Goal: Task Accomplishment & Management: Complete application form

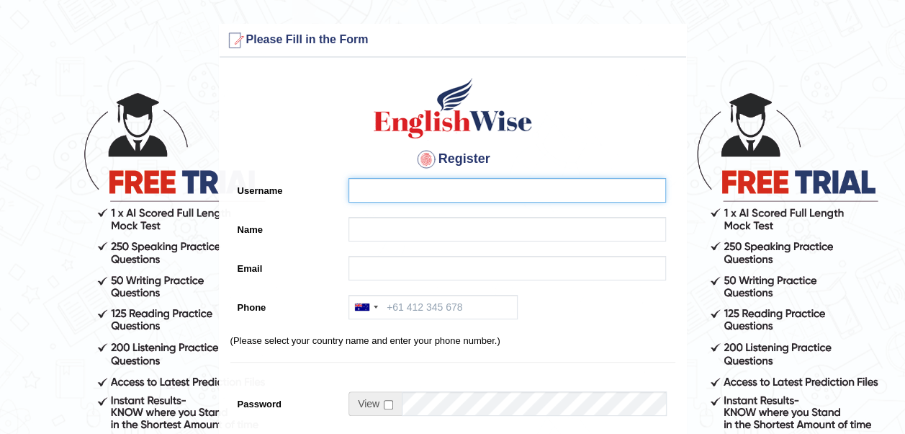
click at [447, 200] on input "Username" at bounding box center [508, 190] width 318 height 24
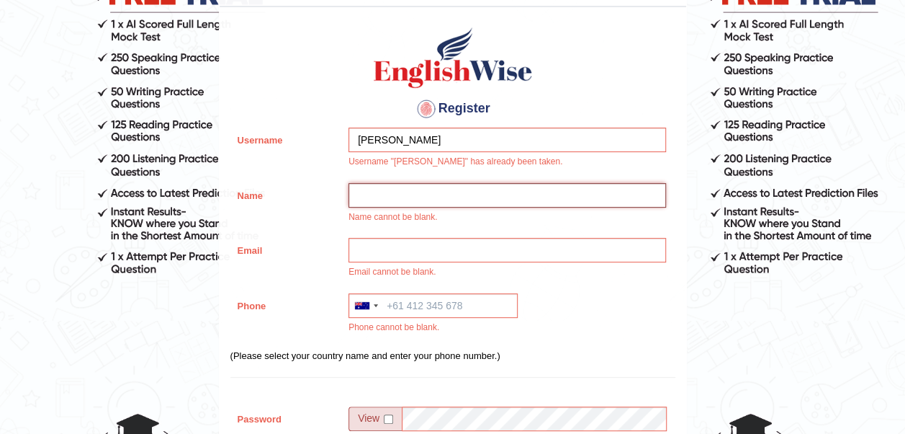
click at [447, 200] on input "Name" at bounding box center [508, 195] width 318 height 24
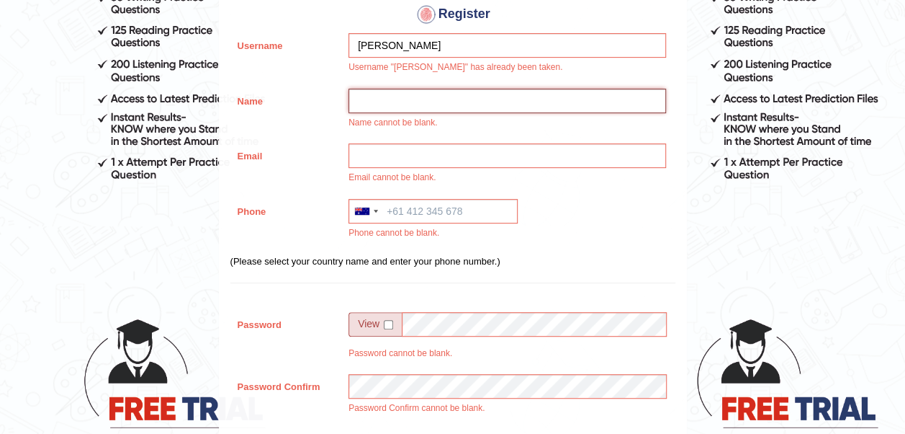
scroll to position [287, 0]
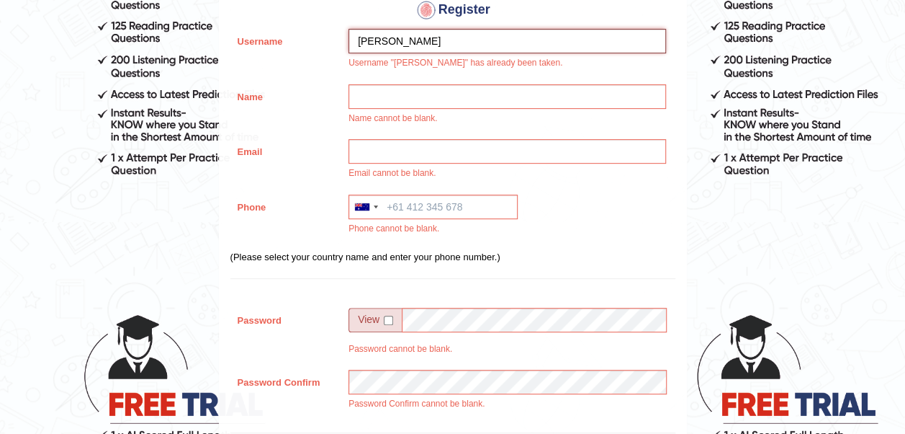
click at [457, 45] on input "Antony" at bounding box center [508, 41] width 318 height 24
drag, startPoint x: 457, startPoint y: 45, endPoint x: 179, endPoint y: 93, distance: 282.7
click at [179, 93] on form "Please fix the following errors: Username "Antony" has already been taken. Name…" at bounding box center [452, 251] width 901 height 1031
type input "Antony2025"
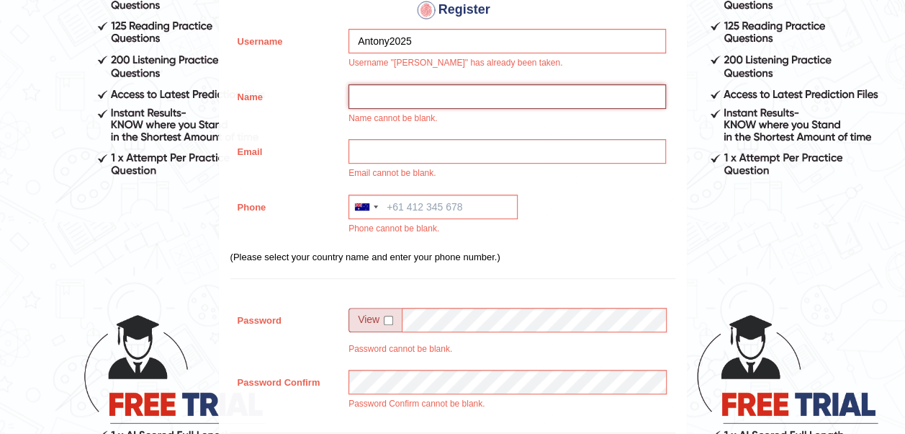
click at [390, 94] on input "Name" at bounding box center [508, 96] width 318 height 24
paste input "Antony2025"
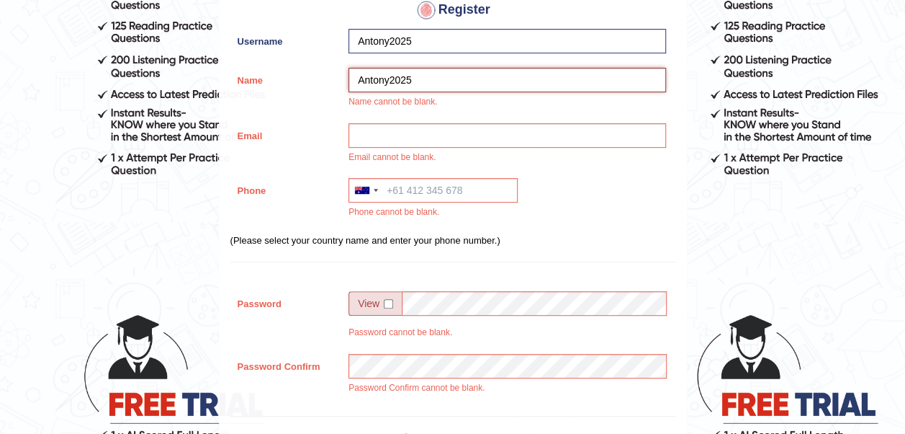
type input "Antony2025"
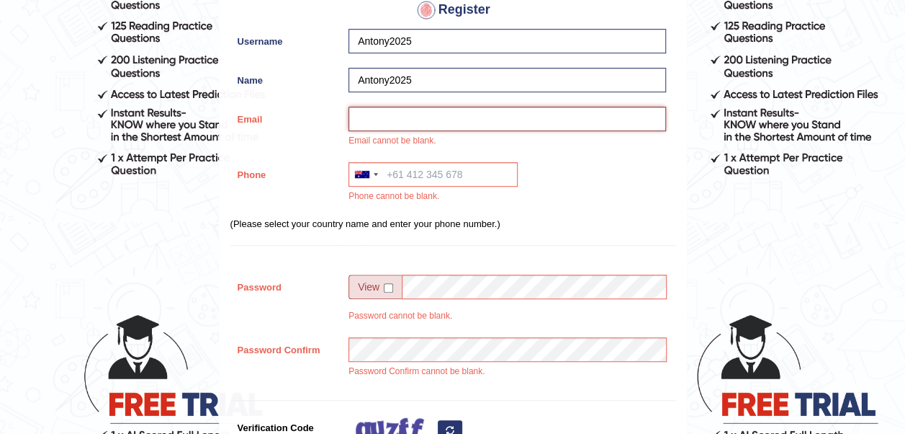
click at [430, 122] on input "Email" at bounding box center [508, 119] width 318 height 24
paste input "antony.panakkal@yahoo.com"
type input "antony.panakkal@yahoo.com"
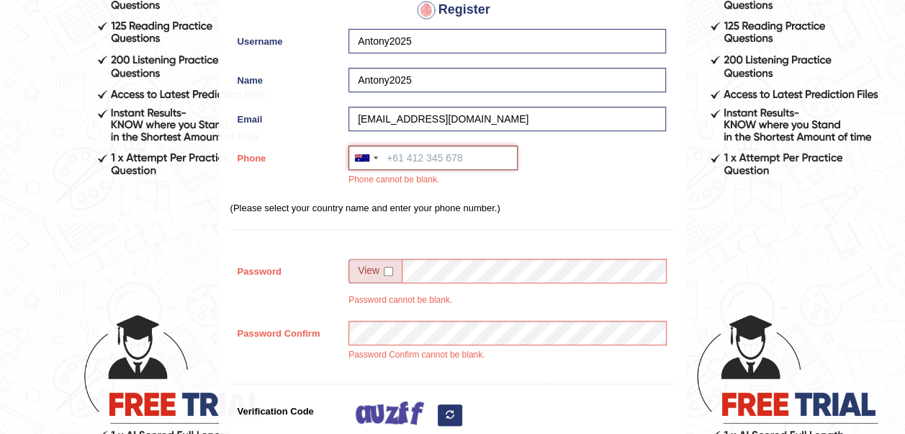
click at [436, 159] on input "Phone" at bounding box center [433, 157] width 169 height 24
paste input "+974 3033 9971"
type input "+974 3033 9971"
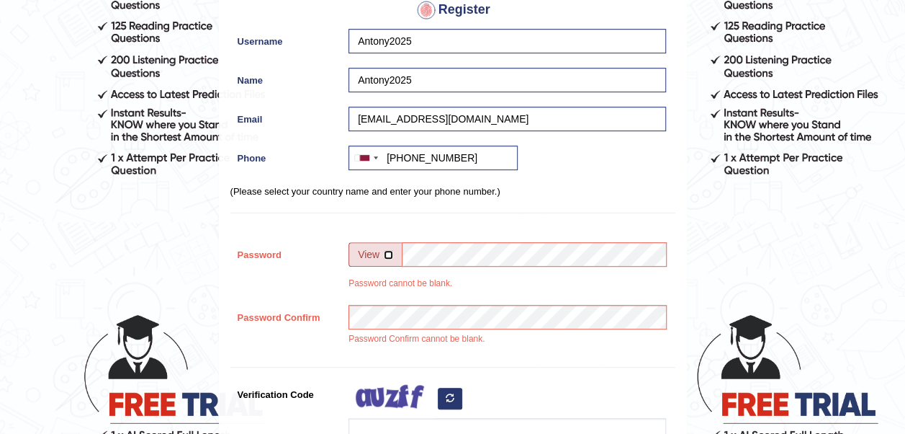
click at [389, 251] on input "checkbox" at bounding box center [388, 254] width 9 height 9
checkbox input "true"
click at [439, 258] on input "Password" at bounding box center [534, 254] width 264 height 24
drag, startPoint x: 500, startPoint y: 251, endPoint x: 336, endPoint y: 282, distance: 167.2
click at [336, 282] on div "Password antony2025 48% Good Password cannot be blank." at bounding box center [452, 269] width 445 height 55
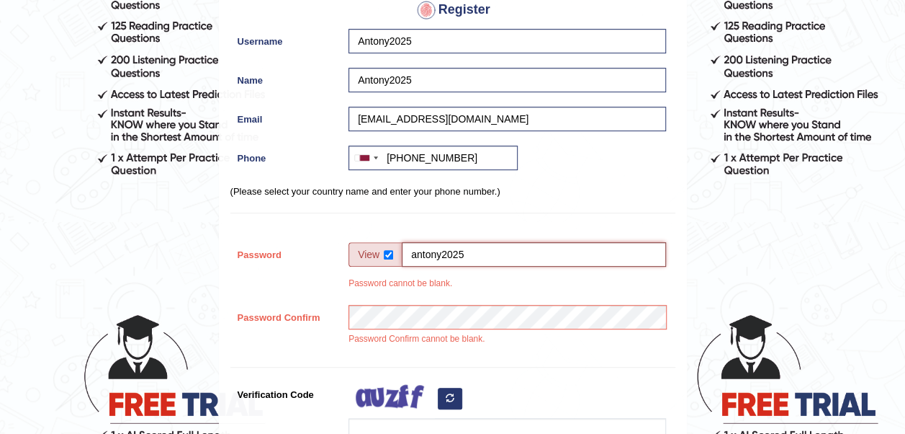
type input "c"
click at [428, 256] on input "c" at bounding box center [534, 254] width 264 height 24
paste input "antony2025"
drag, startPoint x: 478, startPoint y: 261, endPoint x: 325, endPoint y: 290, distance: 156.1
click at [325, 290] on div "Password antony2025 48% Good Password cannot be blank." at bounding box center [452, 269] width 445 height 55
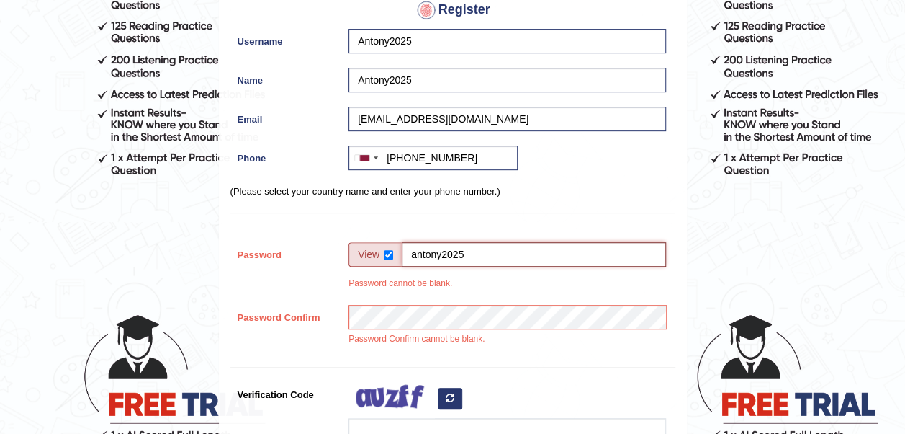
type input "antony2025"
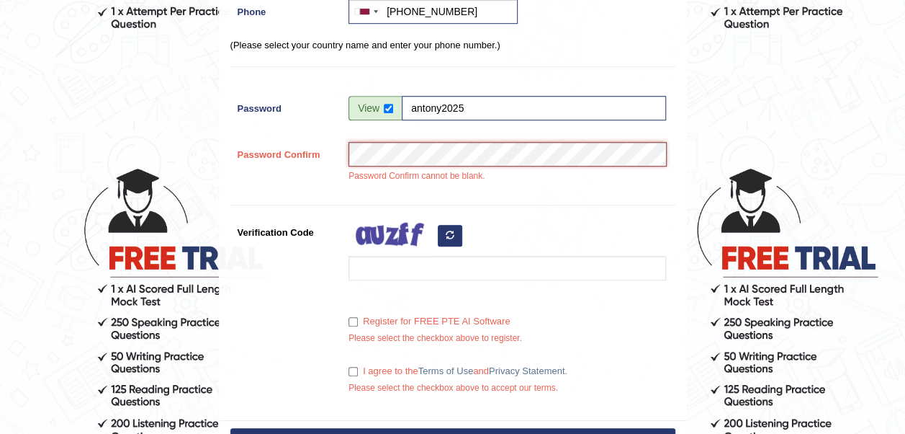
scroll to position [435, 0]
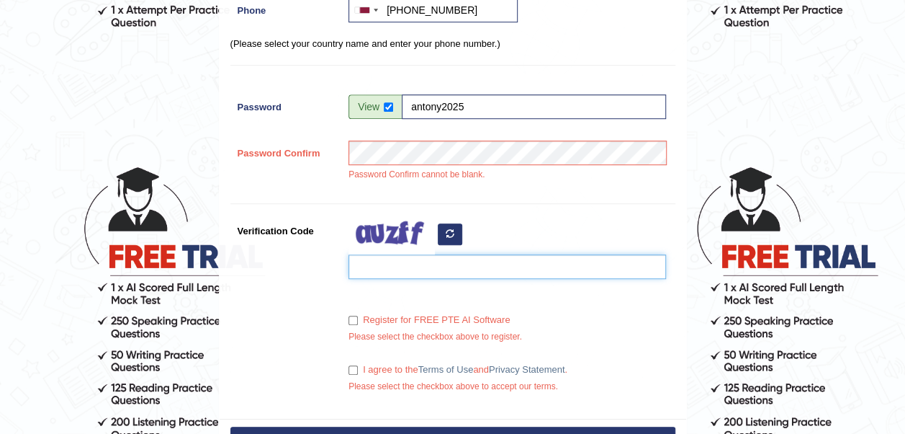
click at [448, 267] on input "Verification Code" at bounding box center [508, 266] width 318 height 24
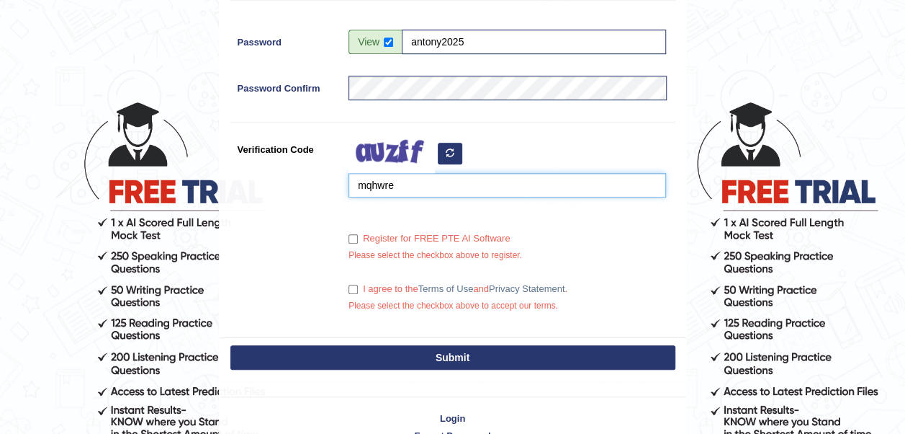
scroll to position [503, 0]
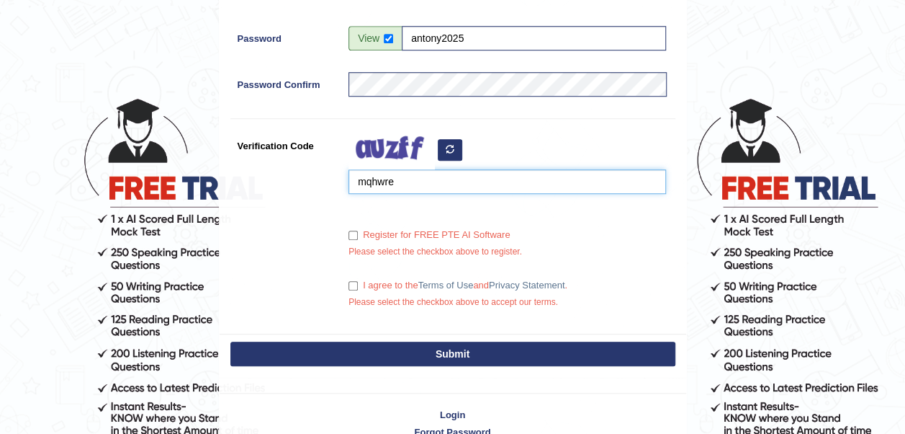
type input "mqhwre"
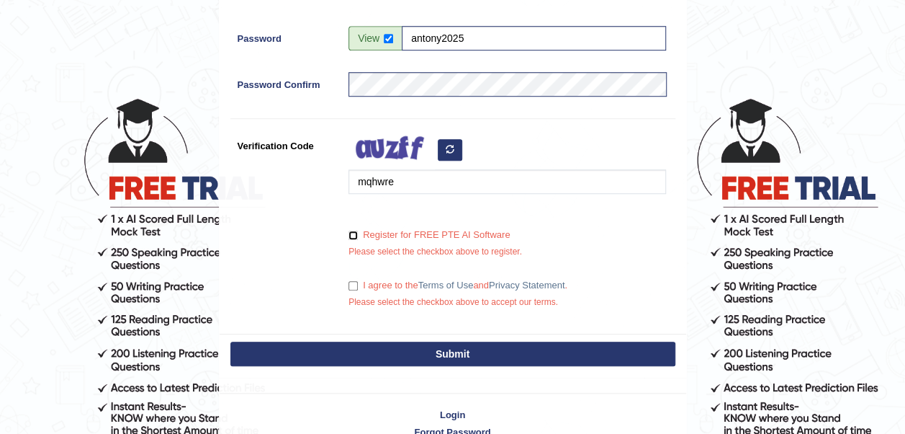
click at [353, 237] on input "Register for FREE PTE AI Software" at bounding box center [353, 234] width 9 height 9
checkbox input "true"
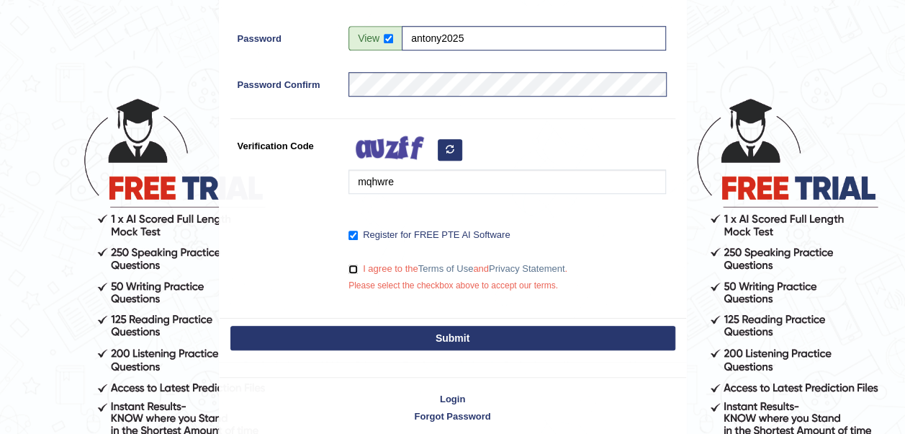
click at [354, 267] on input "I agree to the Terms of Use and Privacy Statement ." at bounding box center [353, 268] width 9 height 9
checkbox input "true"
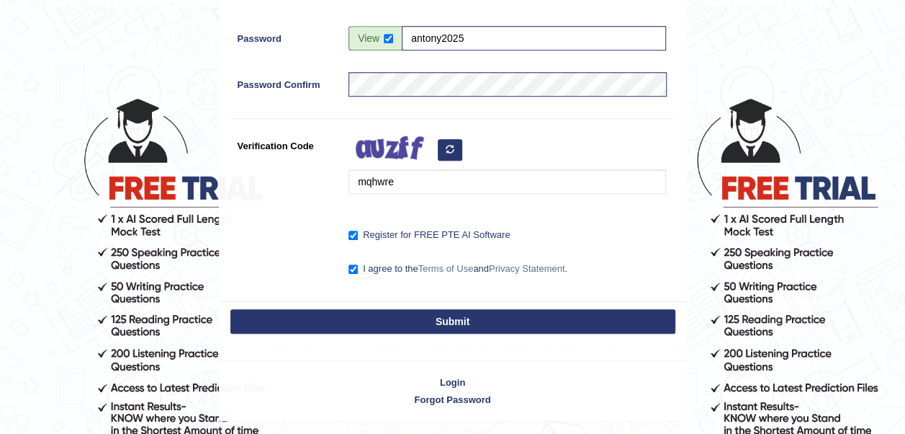
click at [380, 317] on button "Submit" at bounding box center [452, 321] width 445 height 24
type input "+97430339971"
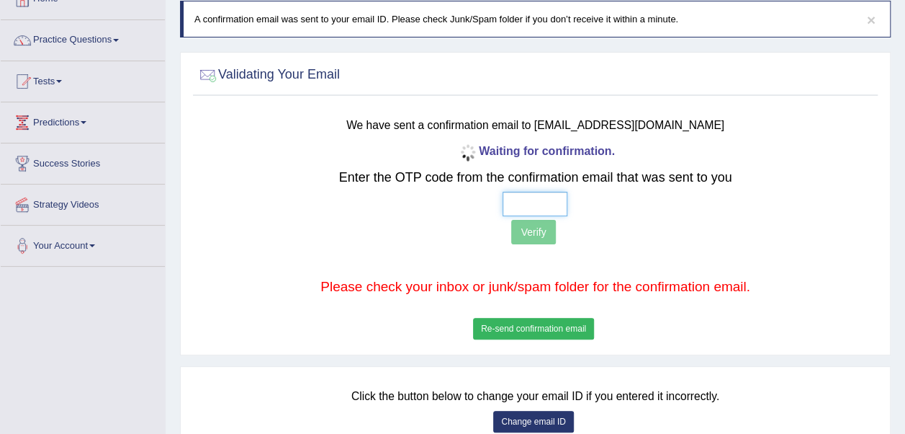
click at [511, 203] on input "text" at bounding box center [535, 204] width 65 height 24
type input "2 4 6 7"
click at [549, 233] on button "Verify" at bounding box center [533, 232] width 44 height 24
